Goal: Navigation & Orientation: Find specific page/section

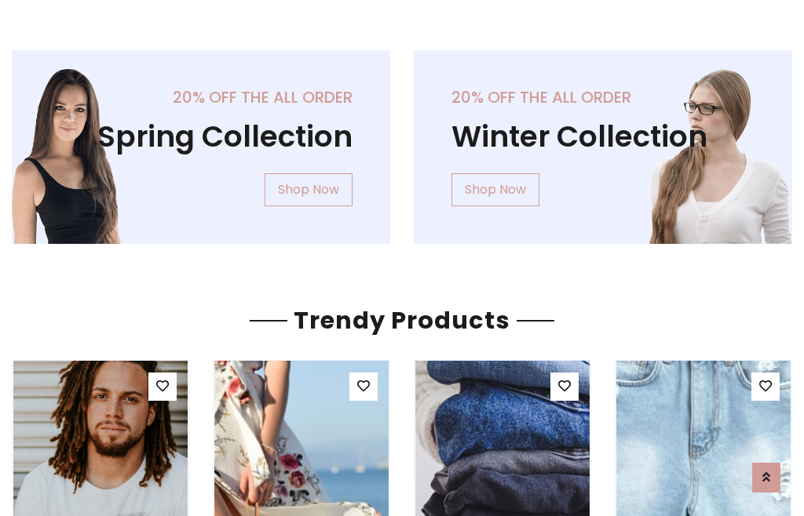
scroll to position [80, 0]
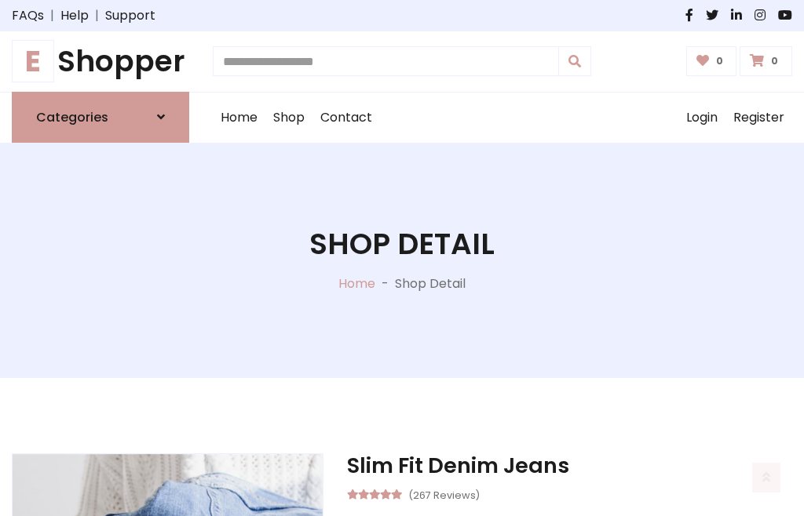
click at [100, 61] on h1 "E Shopper" at bounding box center [100, 61] width 177 height 35
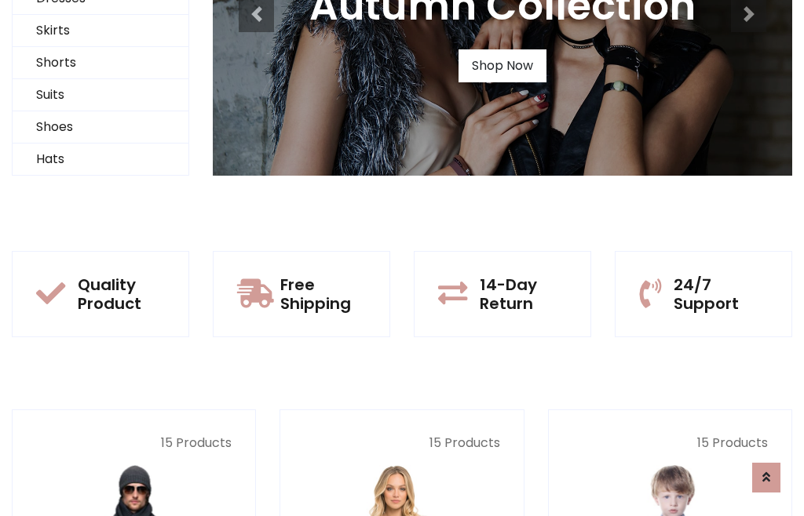
scroll to position [151, 0]
